Goal: Transaction & Acquisition: Purchase product/service

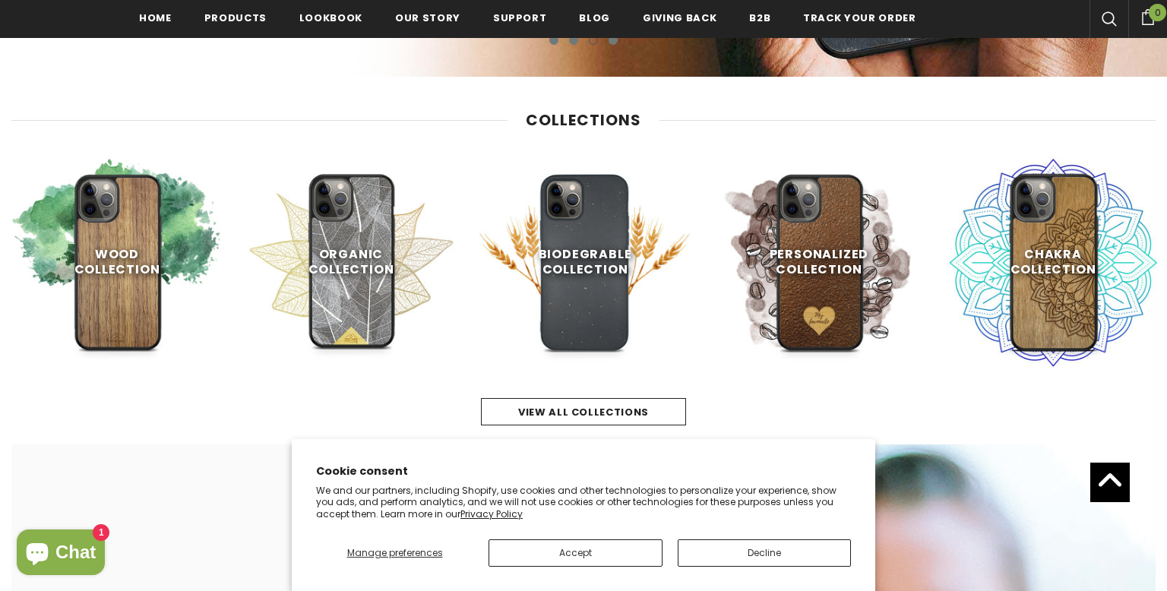
scroll to position [637, 0]
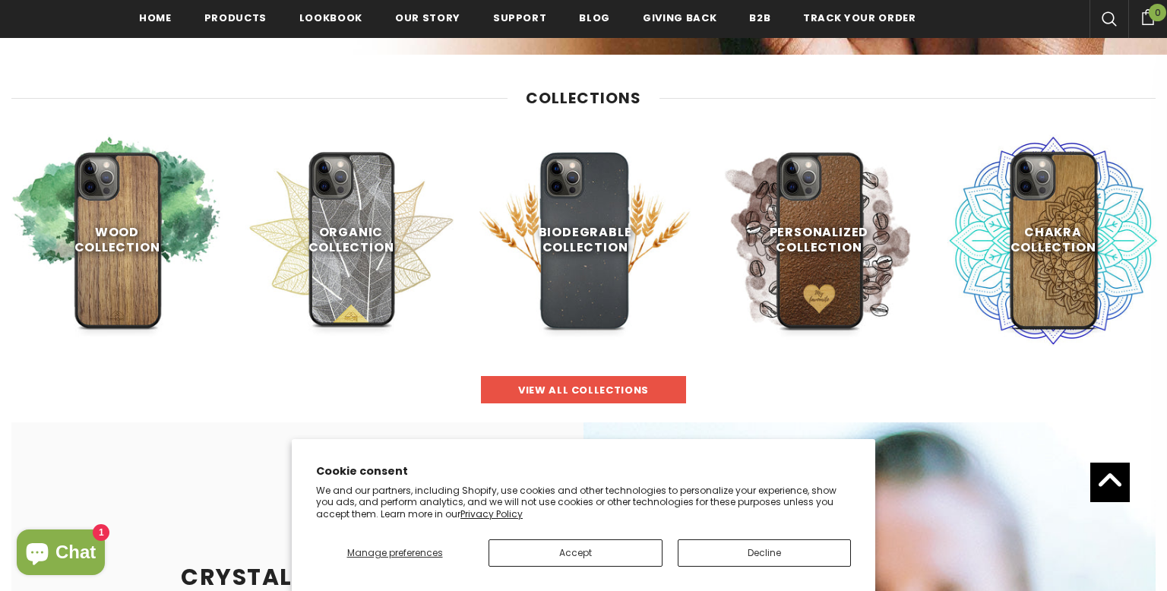
click at [560, 390] on span "view all collections" at bounding box center [583, 390] width 131 height 14
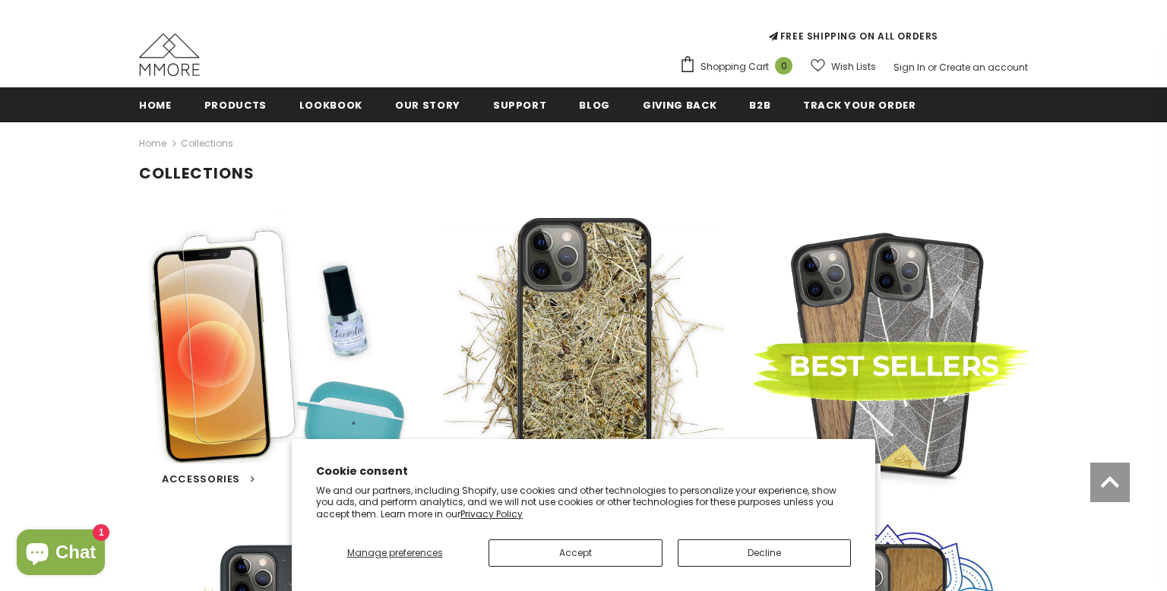
scroll to position [125, 0]
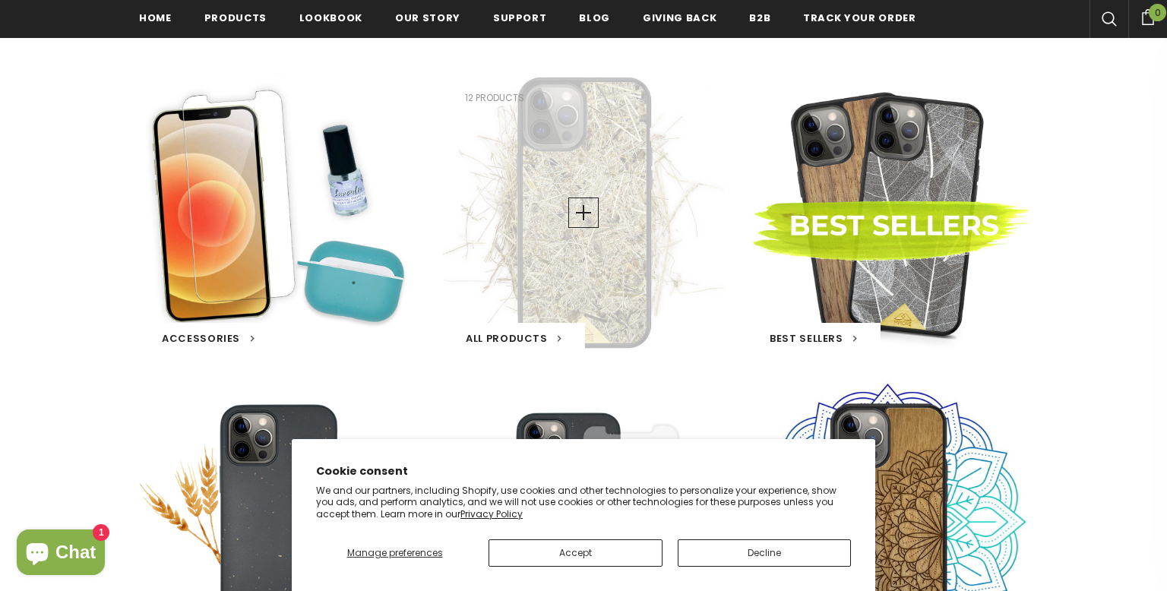
click at [543, 333] on span "All Products" at bounding box center [507, 338] width 82 height 14
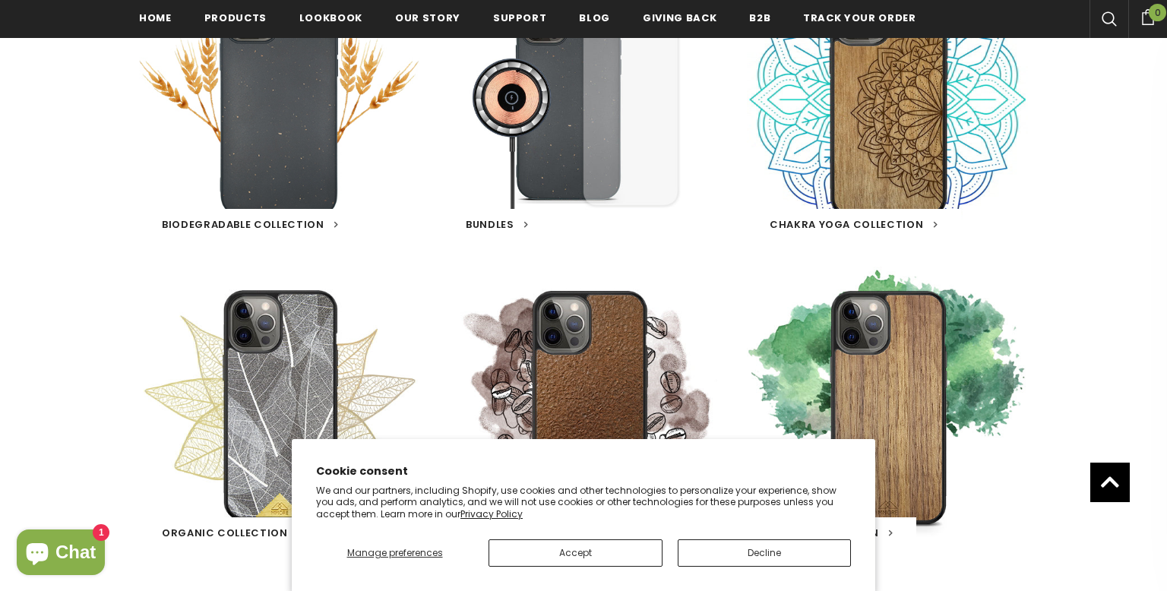
scroll to position [707, 0]
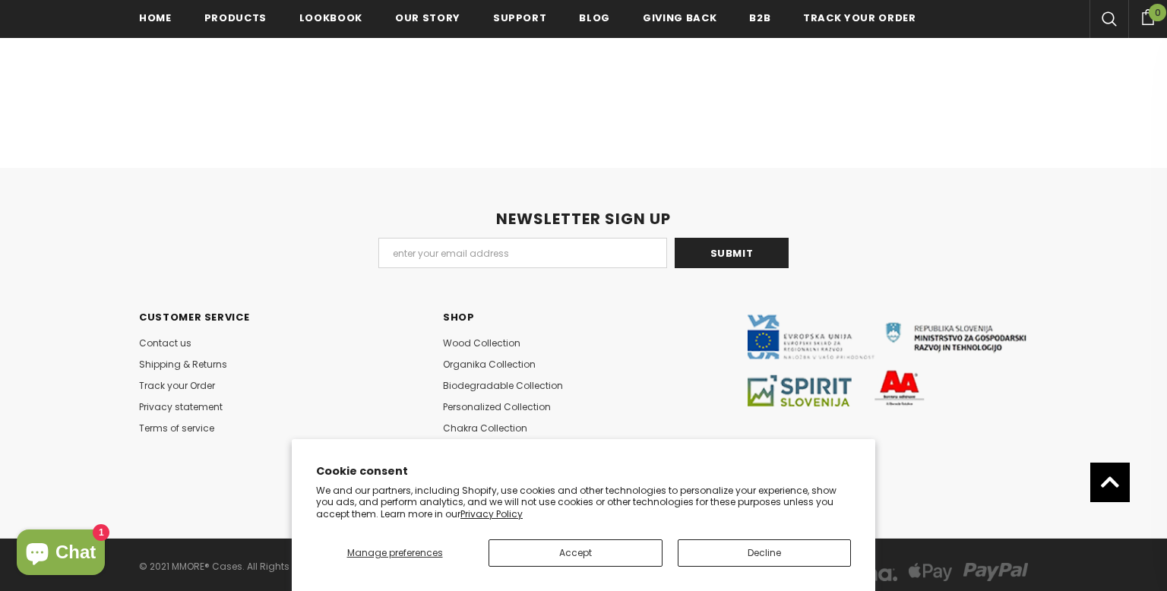
scroll to position [1776, 0]
